Goal: Navigation & Orientation: Find specific page/section

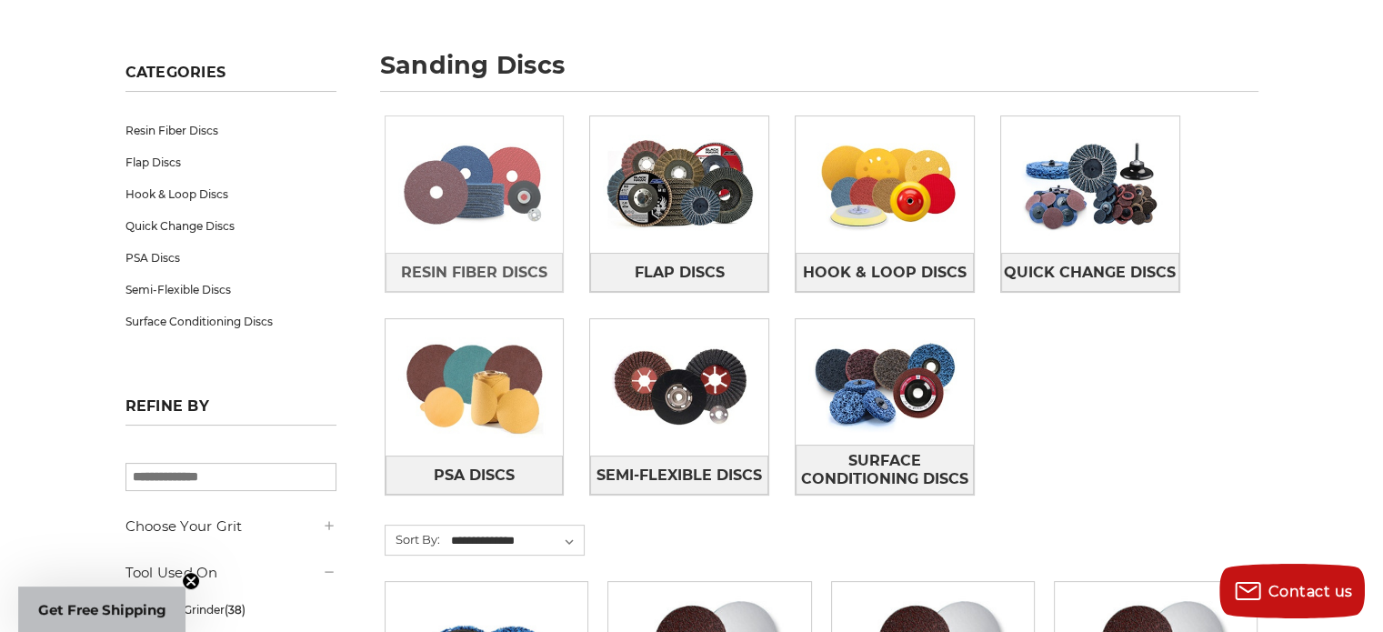
scroll to position [234, 0]
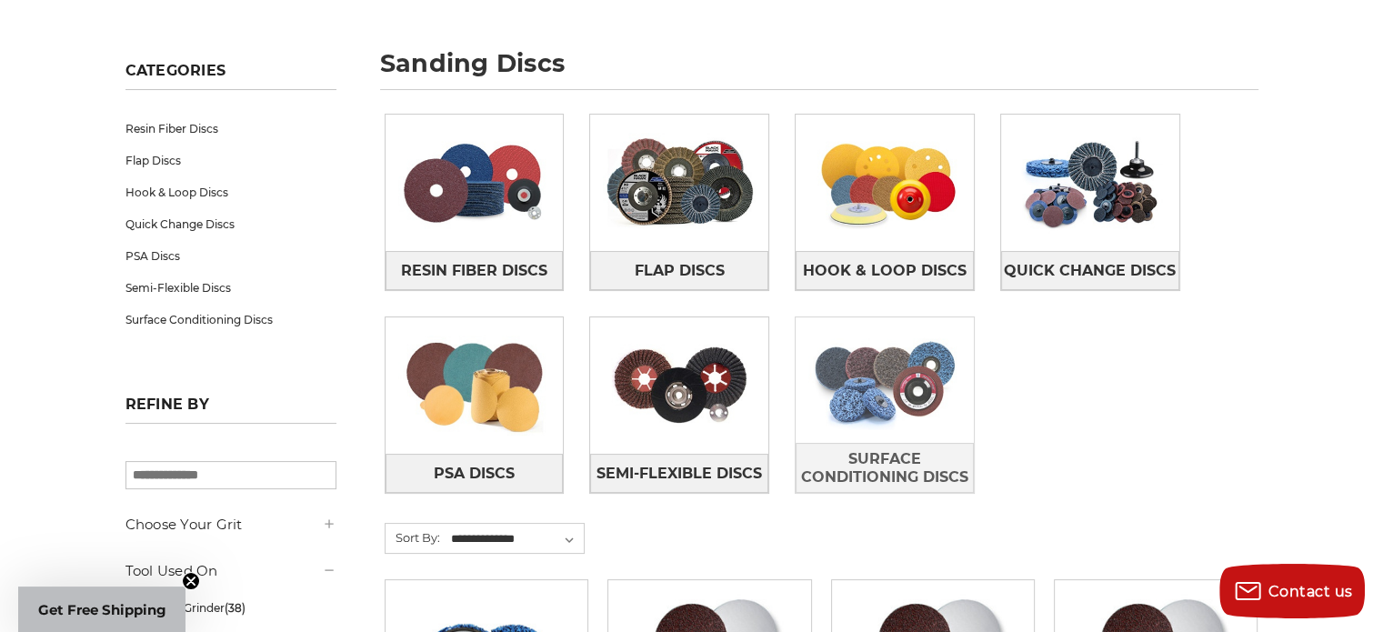
click at [865, 414] on img at bounding box center [884, 379] width 178 height 125
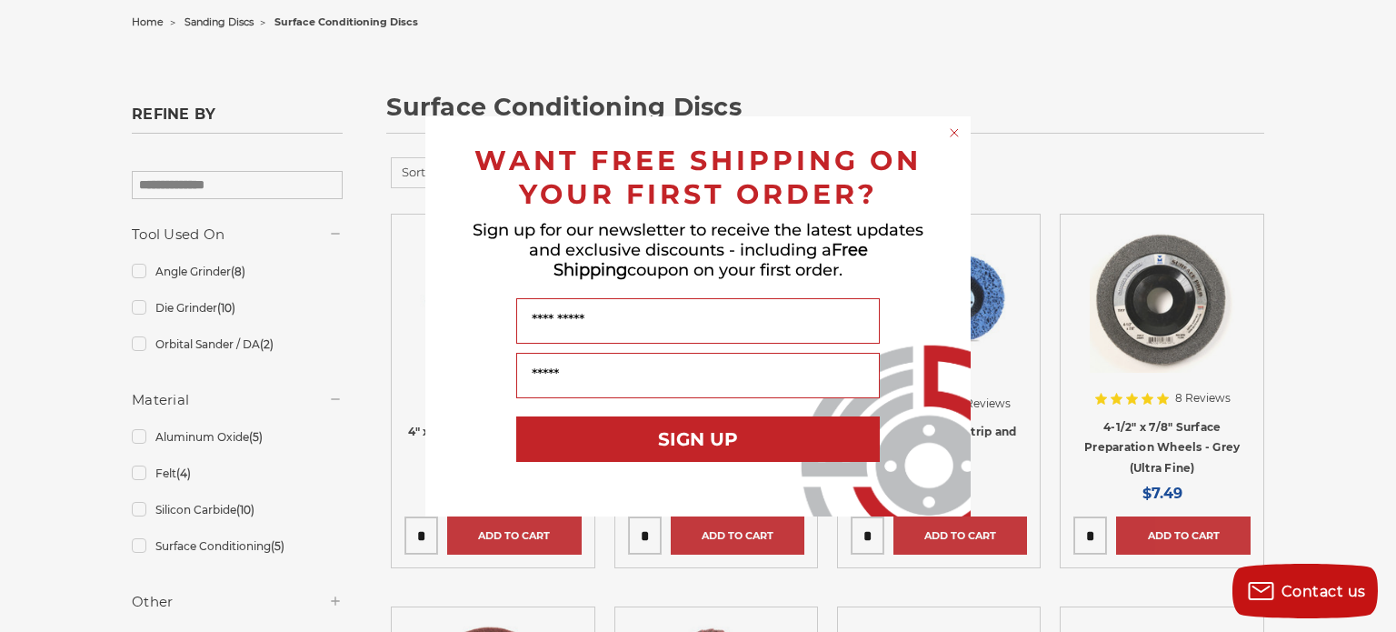
click at [944, 140] on div "WANT FREE SHIPPING ON YOUR FIRST ORDER?" at bounding box center [698, 173] width 509 height 76
click at [960, 140] on icon "Close dialog" at bounding box center [954, 133] width 18 height 18
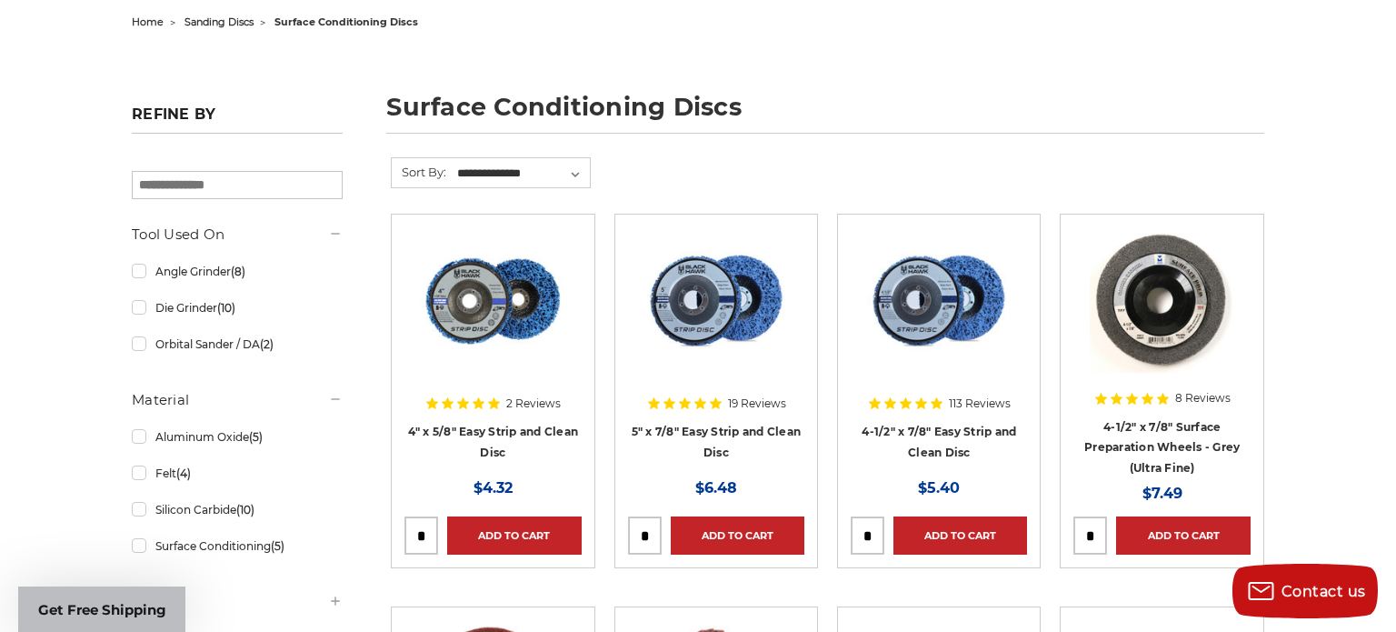
click at [960, 164] on icon "Close dialog" at bounding box center [954, 173] width 18 height 18
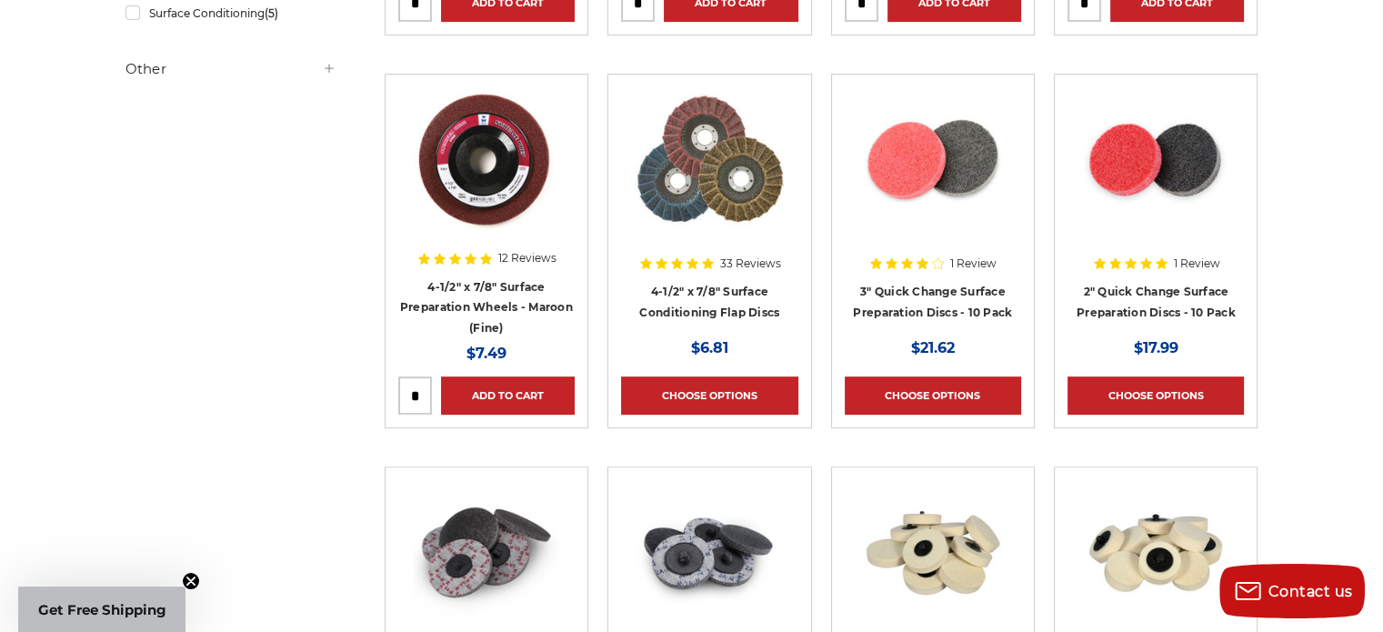
scroll to position [699, 0]
